Goal: Task Accomplishment & Management: Manage account settings

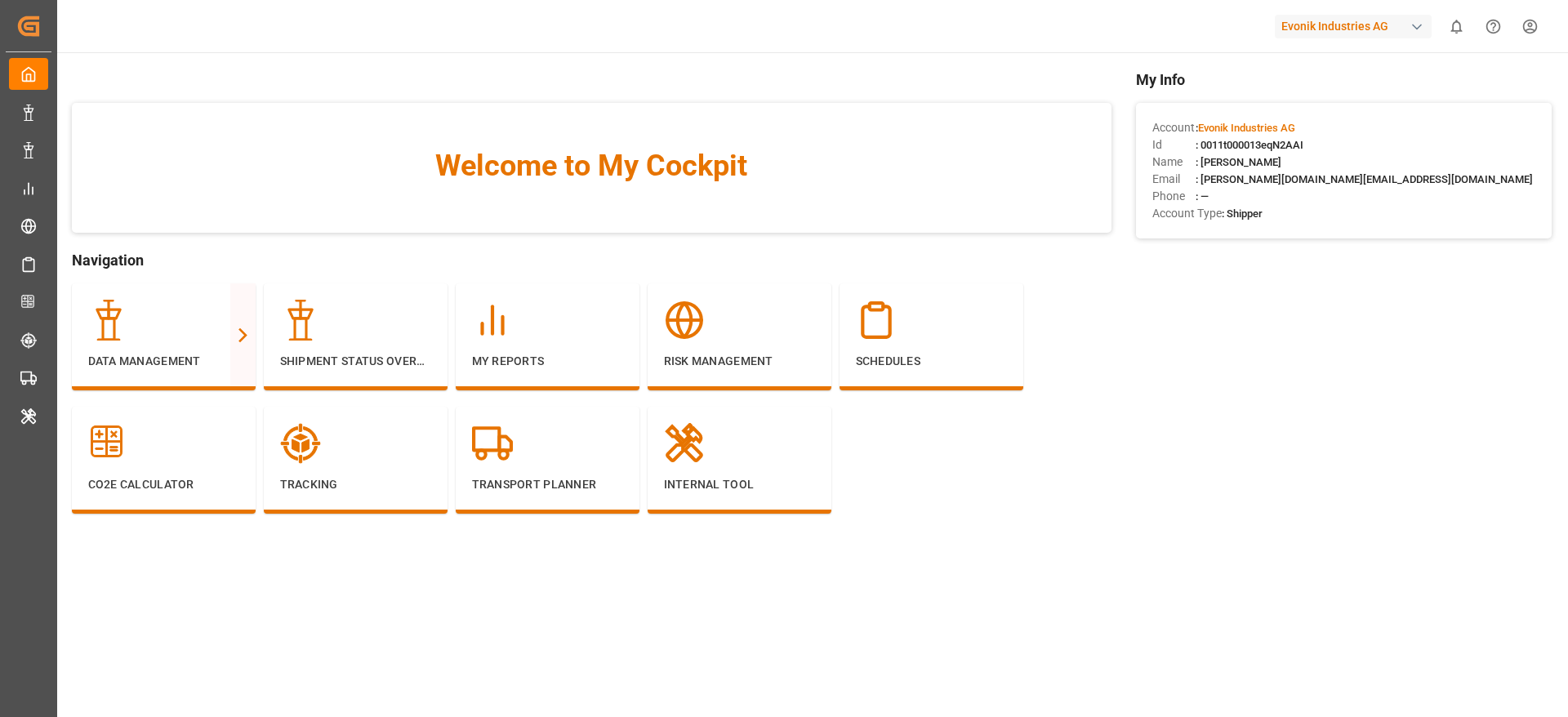
click at [1316, 38] on div "Evonik Industries AG" at bounding box center [1357, 26] width 164 height 31
type input "jims"
click at [1304, 101] on div "[PERSON_NAME]" at bounding box center [1357, 109] width 278 height 34
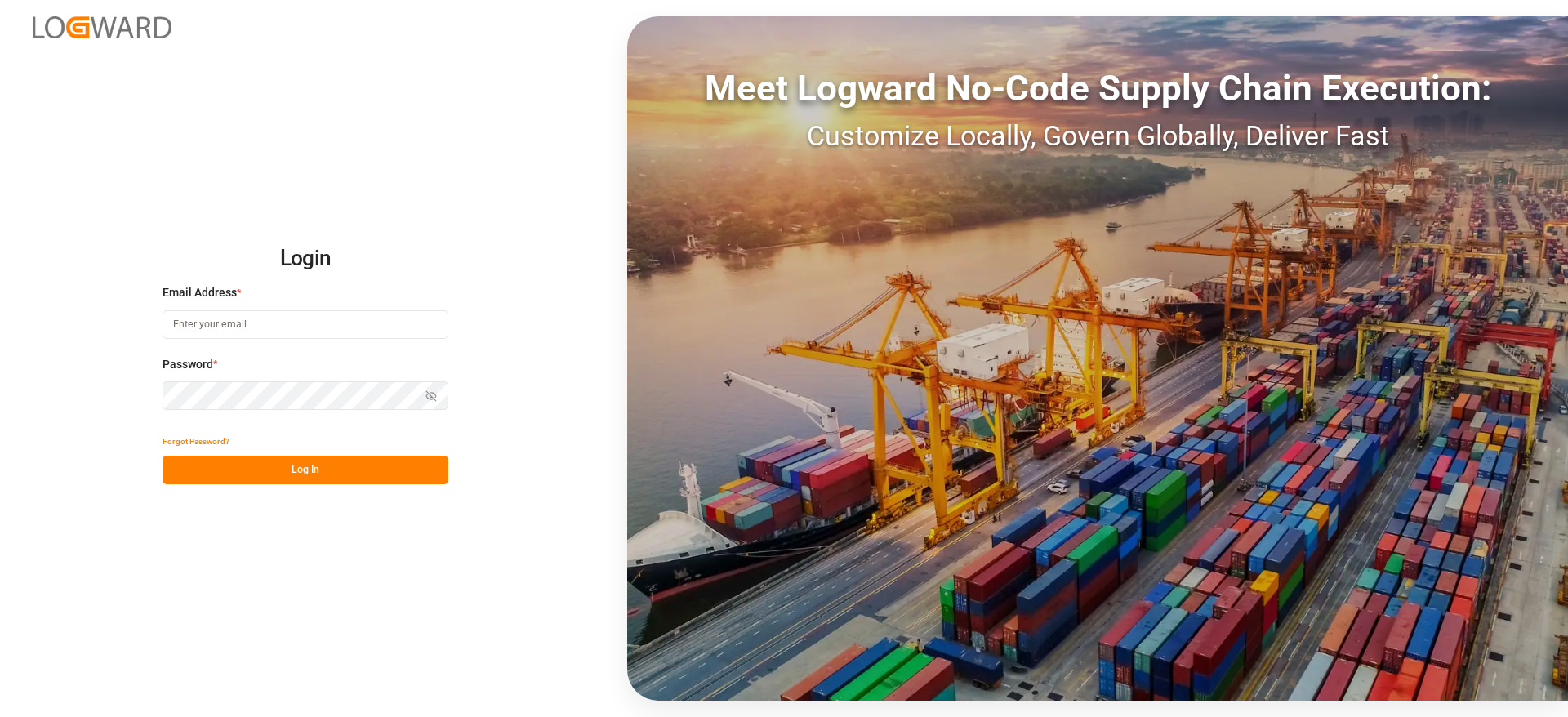
click at [279, 322] on input at bounding box center [306, 324] width 286 height 28
type input "vishwanath.mp@logward.com"
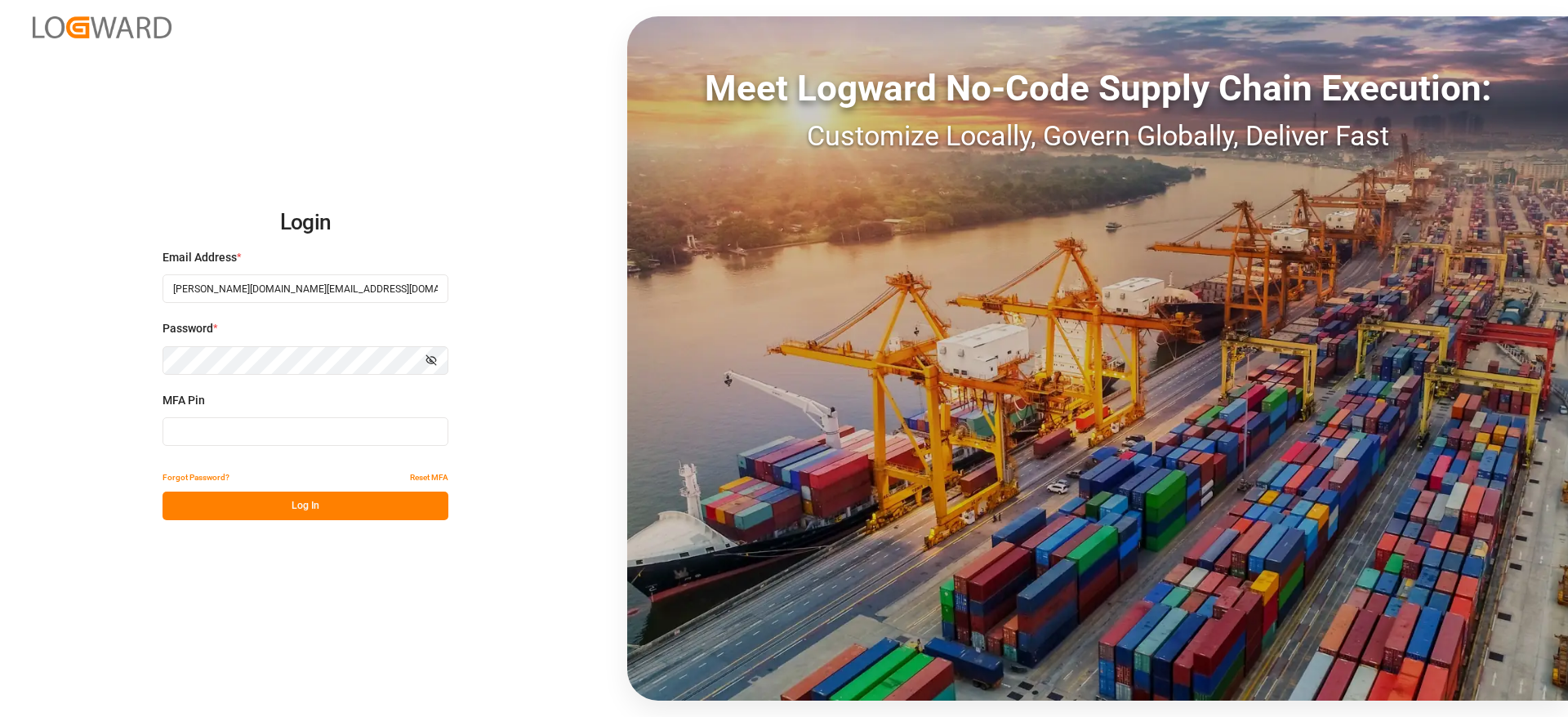
type input "516052"
